Goal: Find specific page/section: Find specific page/section

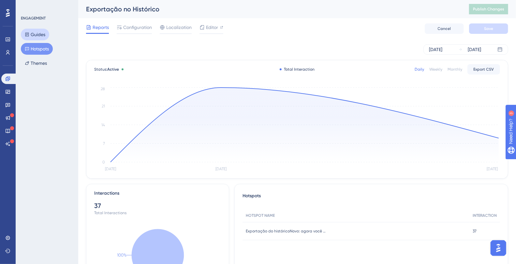
click at [25, 32] on icon at bounding box center [27, 34] width 5 height 5
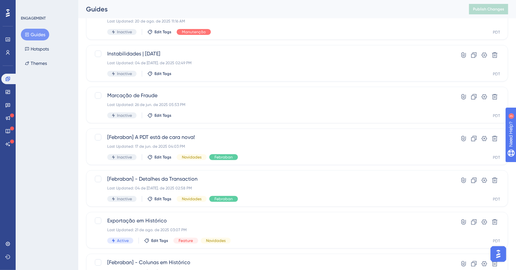
scroll to position [103, 0]
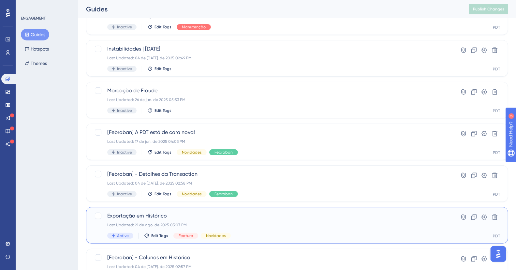
click at [189, 218] on span "Exportação em Histórico" at bounding box center [271, 216] width 328 height 8
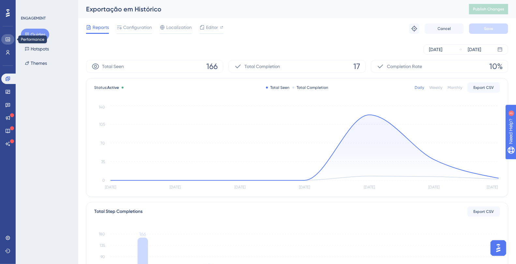
click at [8, 40] on icon at bounding box center [7, 39] width 5 height 5
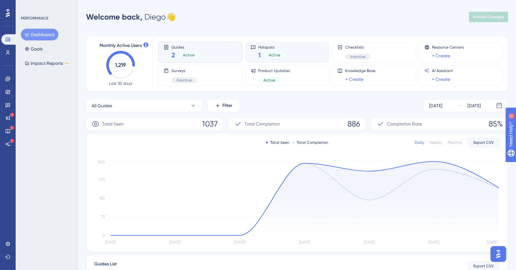
click at [301, 59] on div "Hotspots 1 Active" at bounding box center [287, 52] width 73 height 15
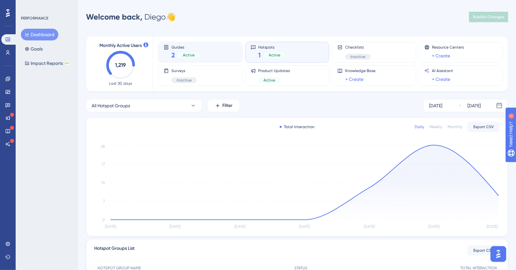
click at [192, 47] on span "Guides" at bounding box center [185, 47] width 28 height 5
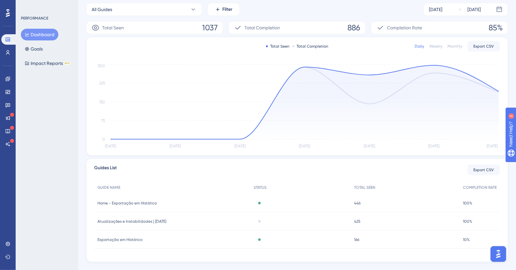
scroll to position [109, 0]
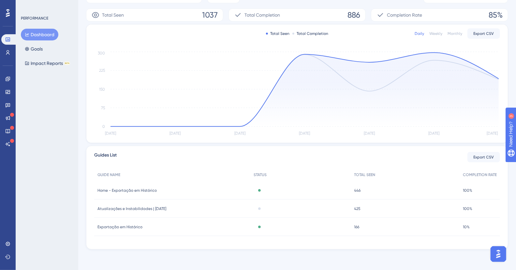
click at [141, 189] on span "Home - Exportação em Histórico" at bounding box center [126, 190] width 59 height 5
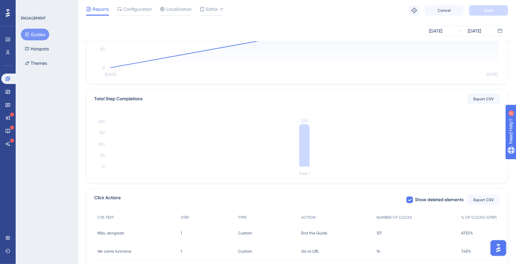
scroll to position [110, 0]
